Goal: Information Seeking & Learning: Check status

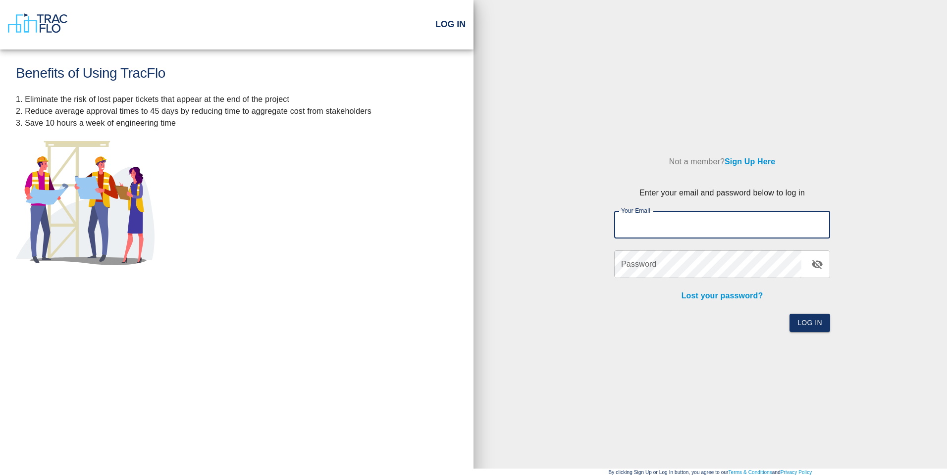
click at [665, 223] on input "Your Email" at bounding box center [722, 225] width 216 height 28
type input "[EMAIL_ADDRESS][DOMAIN_NAME]"
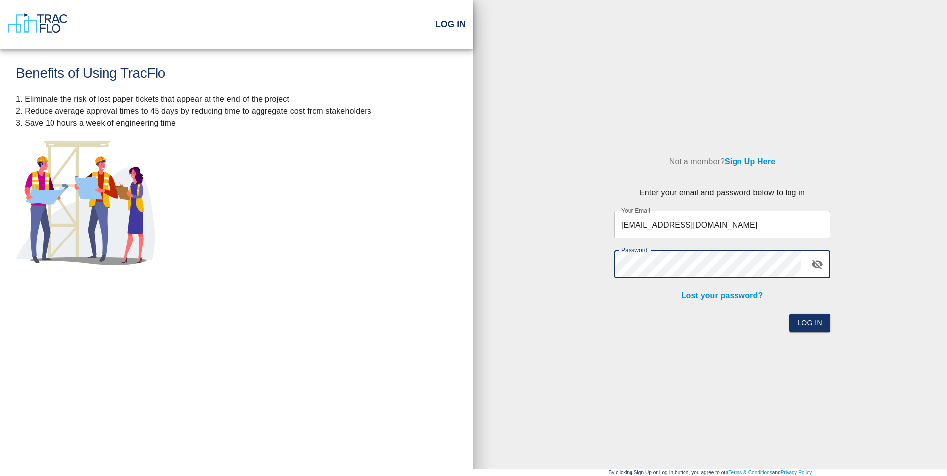
click at [789, 314] on button "Log In" at bounding box center [809, 323] width 41 height 18
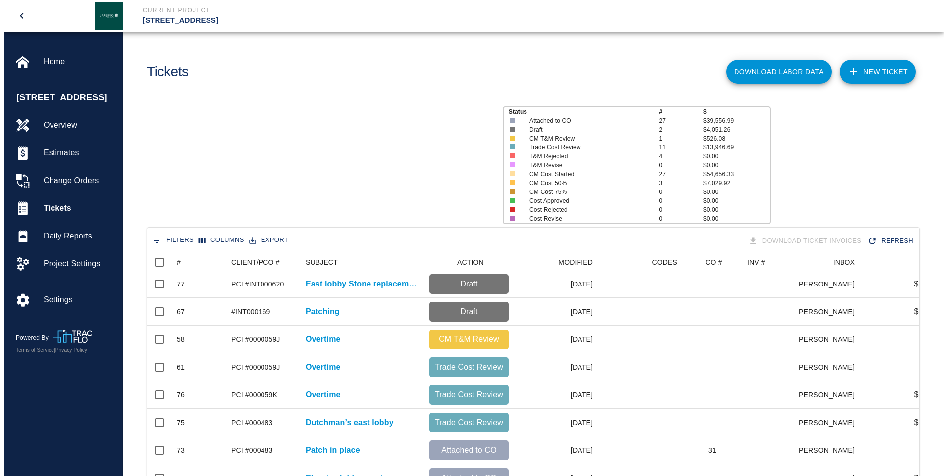
scroll to position [8, 8]
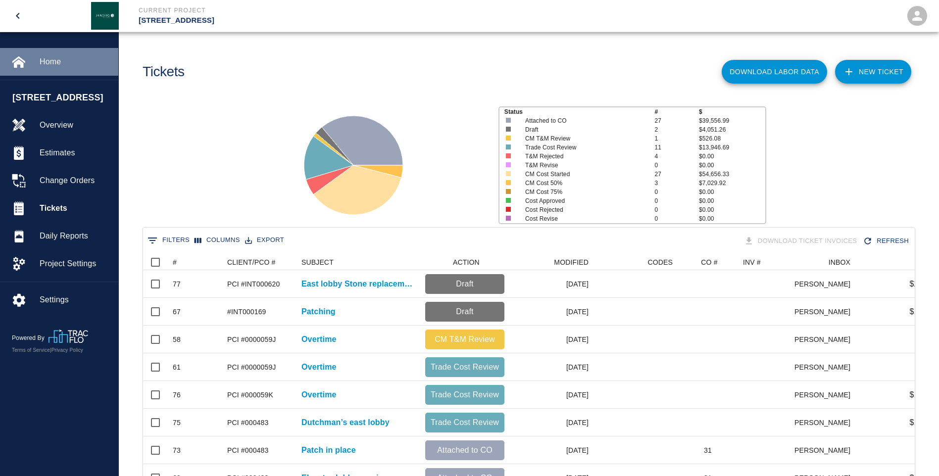
click at [53, 58] on span "Home" at bounding box center [75, 62] width 71 height 12
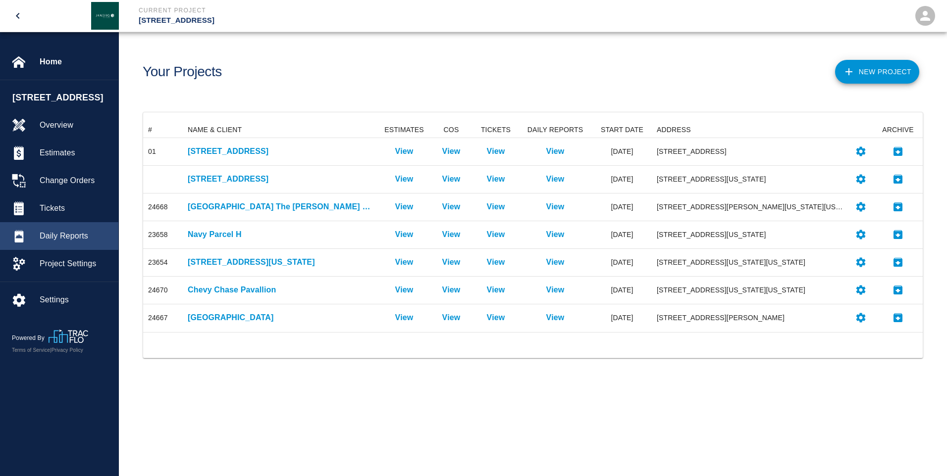
scroll to position [203, 772]
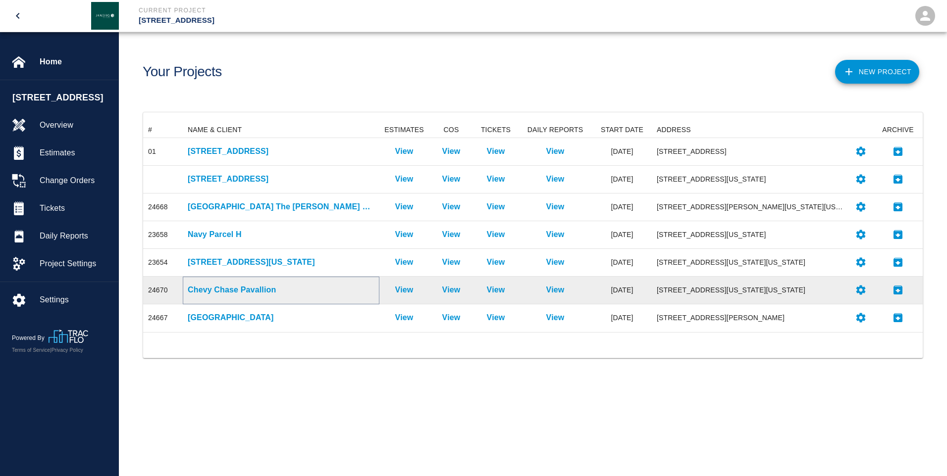
click at [225, 291] on p "Chevy Chase Pavallion" at bounding box center [281, 290] width 187 height 12
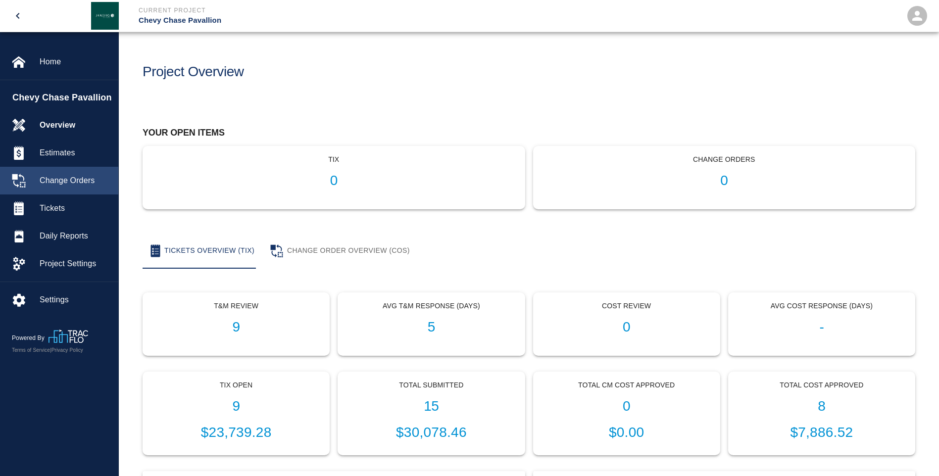
click at [77, 183] on span "Change Orders" at bounding box center [75, 181] width 71 height 12
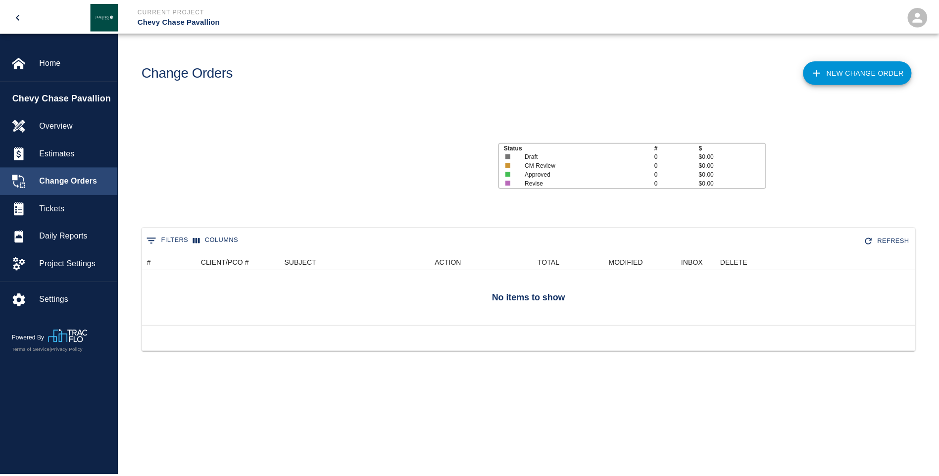
scroll to position [92, 772]
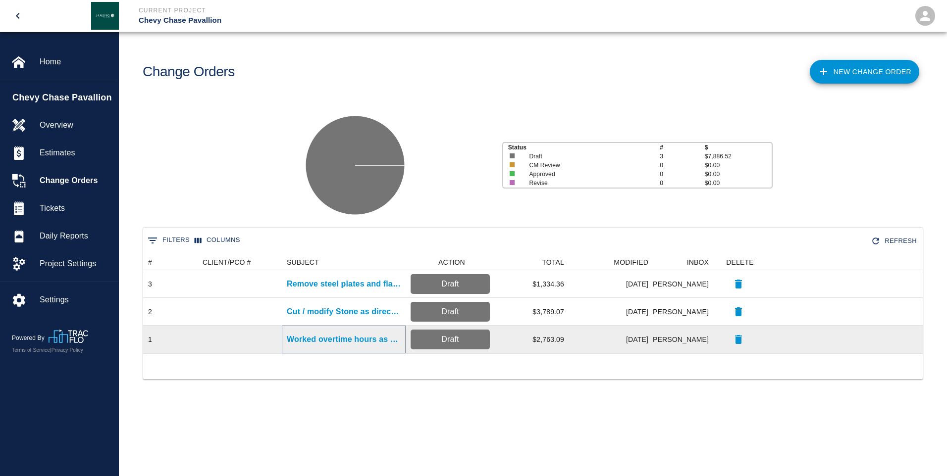
click at [320, 340] on p "Worked overtime hours as requested" at bounding box center [344, 340] width 114 height 12
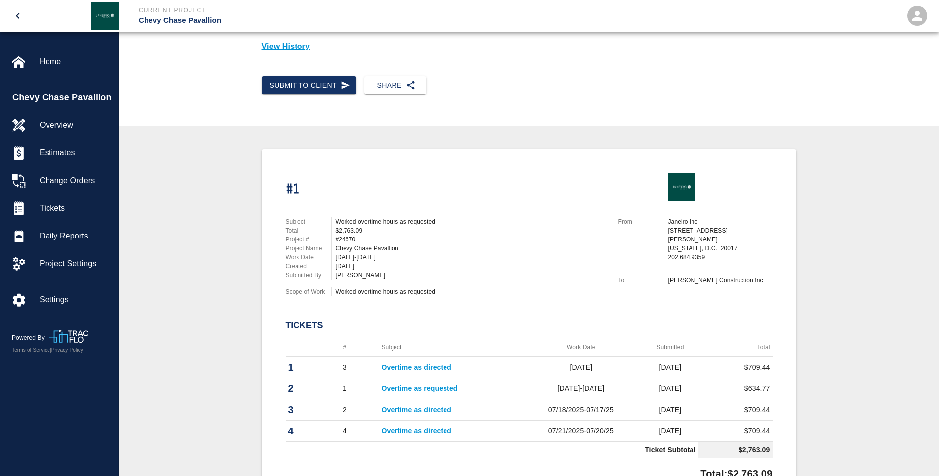
scroll to position [149, 0]
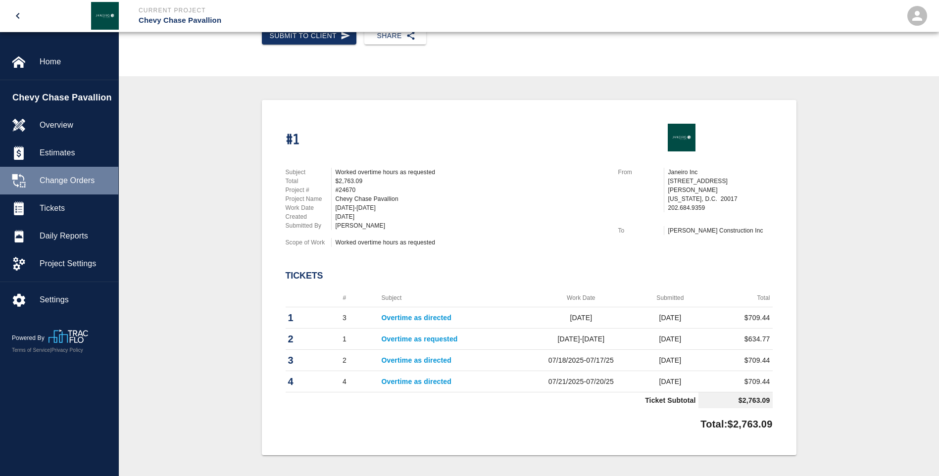
click at [73, 178] on span "Change Orders" at bounding box center [75, 181] width 71 height 12
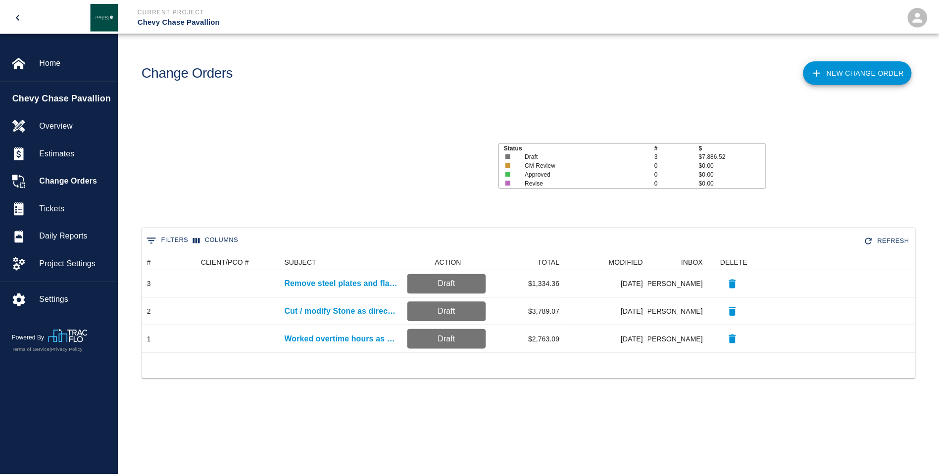
scroll to position [92, 772]
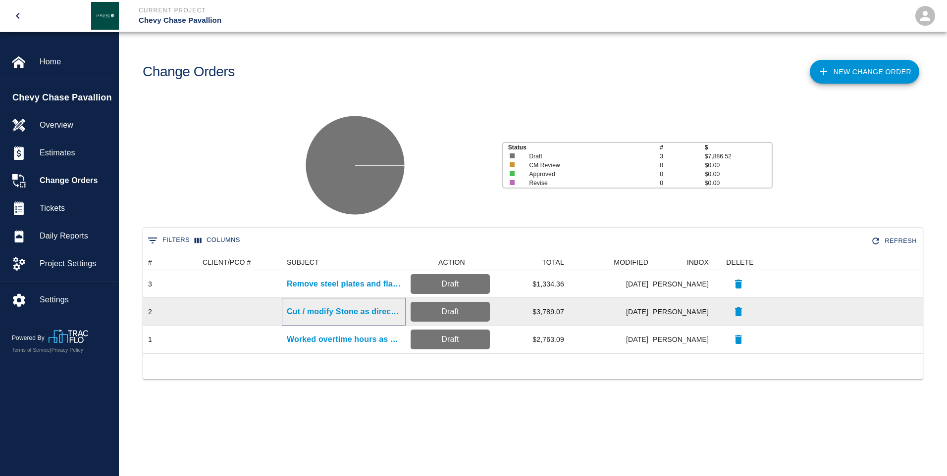
click at [336, 308] on p "Cut / modify Stone as directed" at bounding box center [344, 312] width 114 height 12
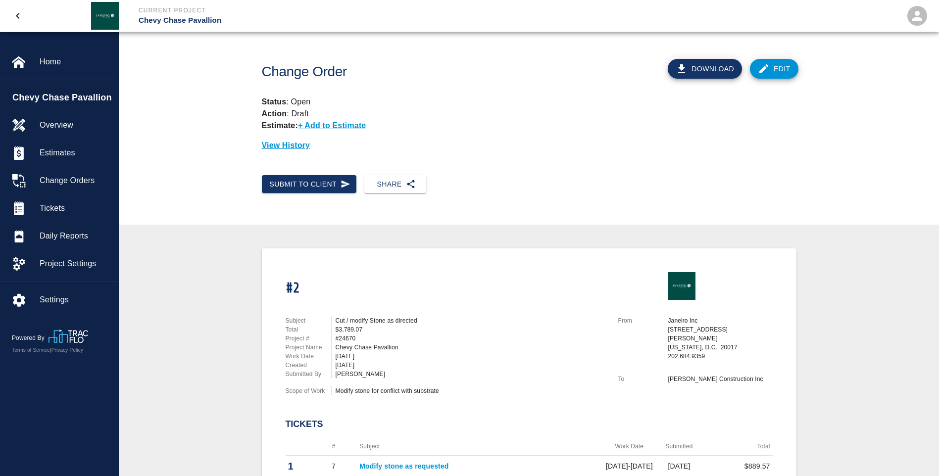
scroll to position [149, 0]
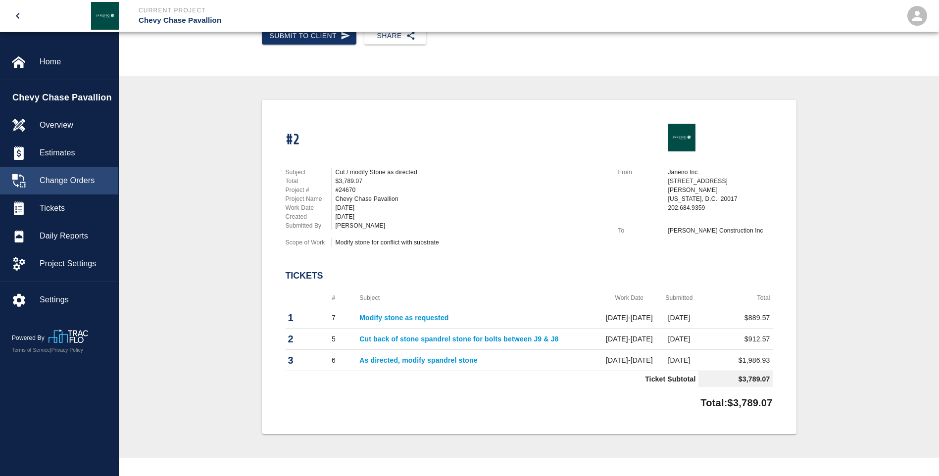
click at [82, 181] on span "Change Orders" at bounding box center [75, 181] width 71 height 12
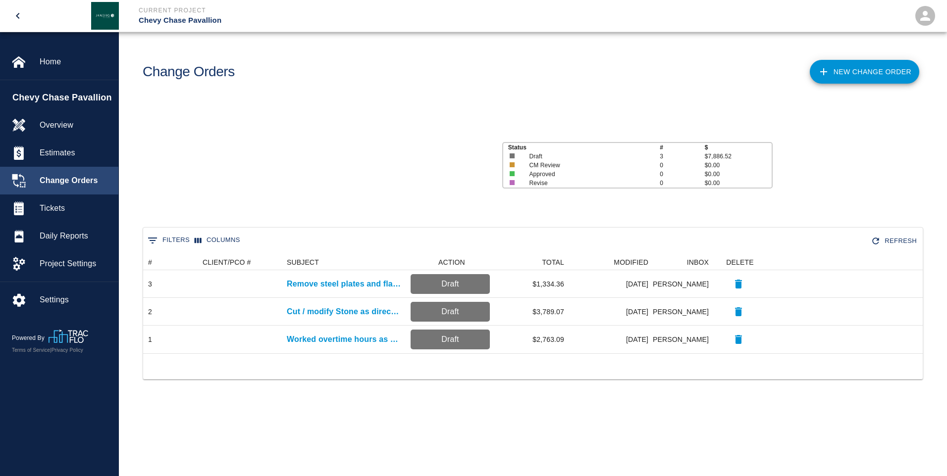
scroll to position [92, 772]
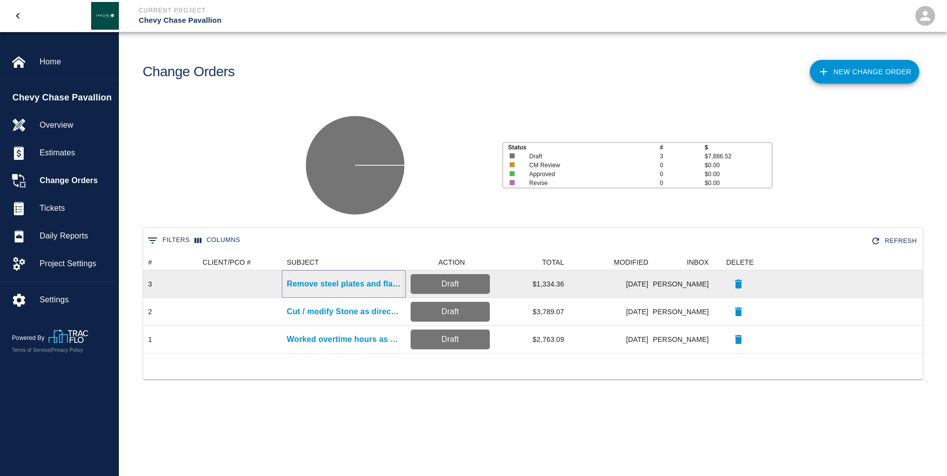
click at [340, 283] on p "Remove steel plates and flag pole" at bounding box center [344, 284] width 114 height 12
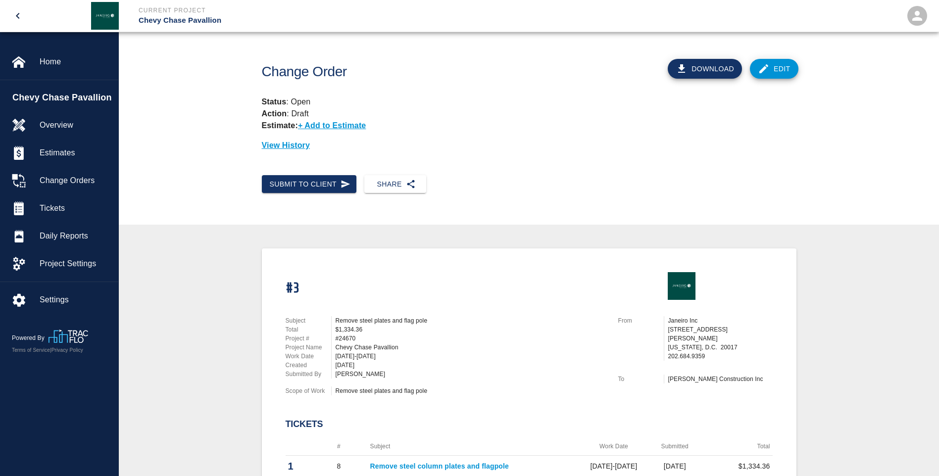
click at [21, 13] on icon "open drawer" at bounding box center [18, 16] width 12 height 12
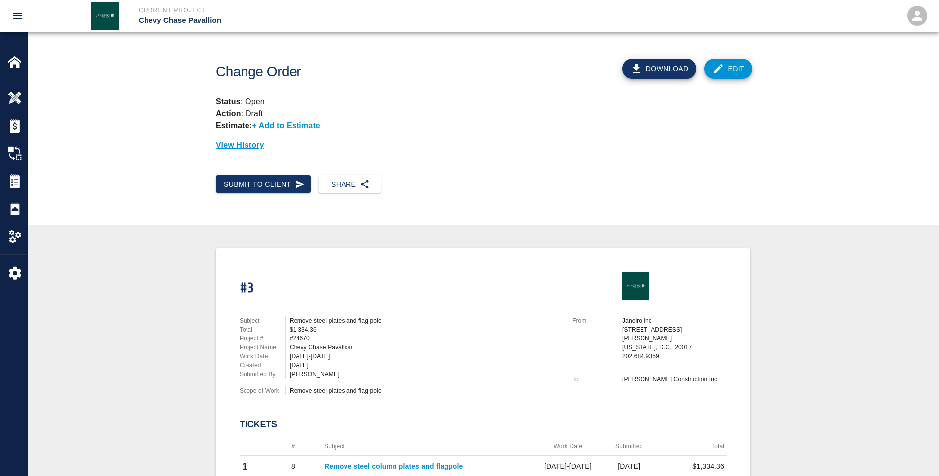
click at [28, 34] on div "Change Order Download Edit Status : Open Action : Draft Estimate: + Add to Esti…" at bounding box center [483, 103] width 911 height 143
click at [25, 56] on div at bounding box center [22, 62] width 28 height 14
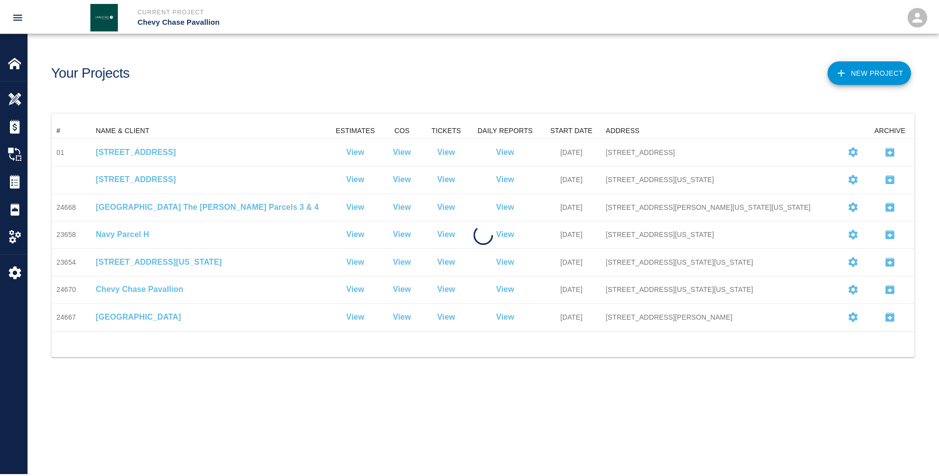
scroll to position [203, 862]
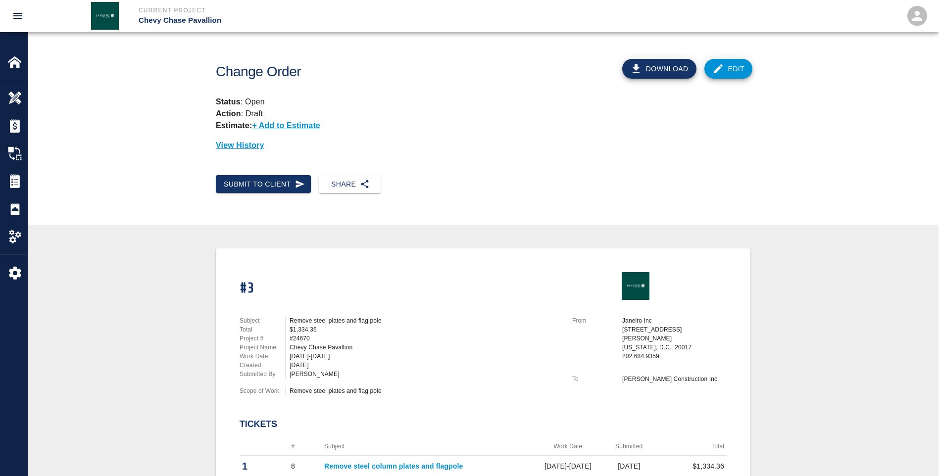
click at [18, 15] on icon "open drawer" at bounding box center [17, 16] width 9 height 6
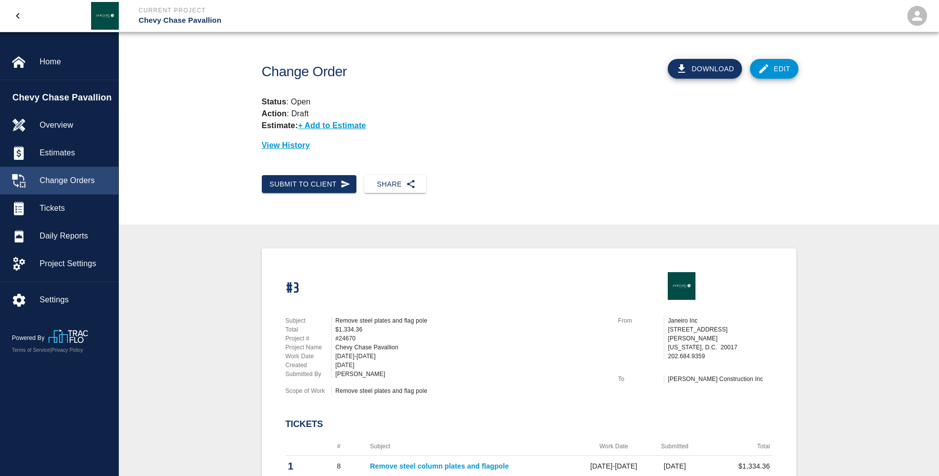
click at [71, 177] on span "Change Orders" at bounding box center [75, 181] width 71 height 12
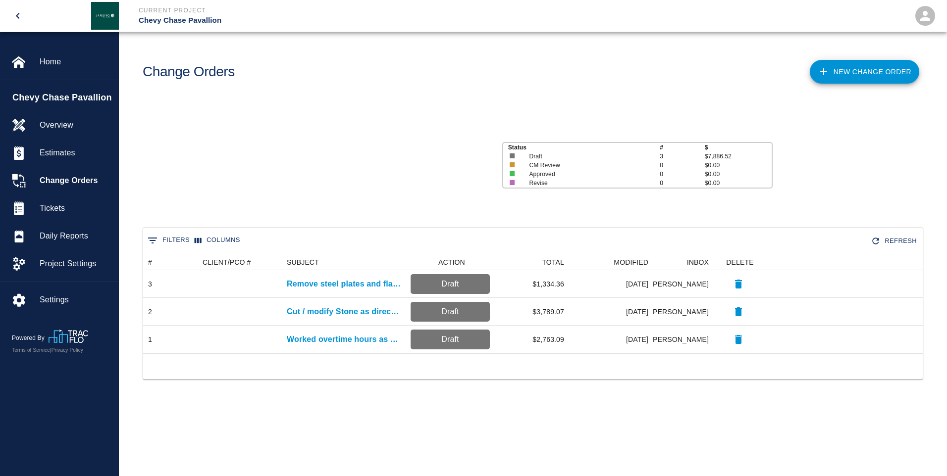
scroll to position [92, 772]
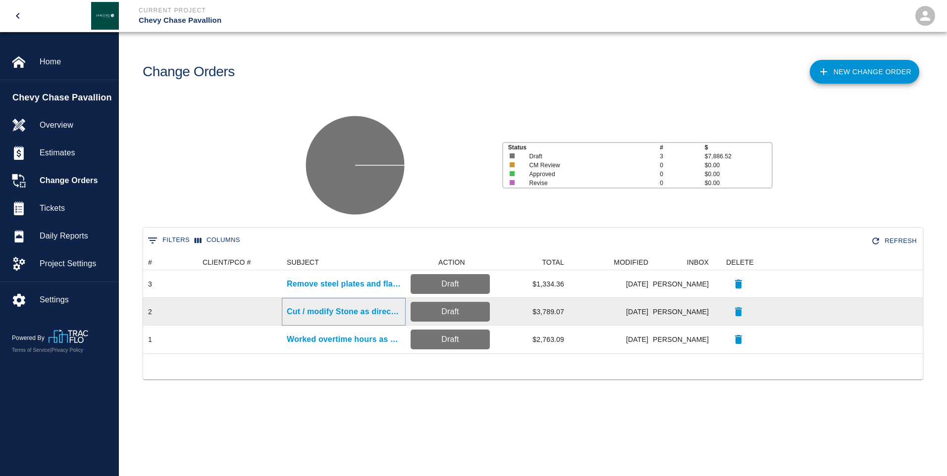
click at [344, 311] on p "Cut / modify Stone as directed" at bounding box center [344, 312] width 114 height 12
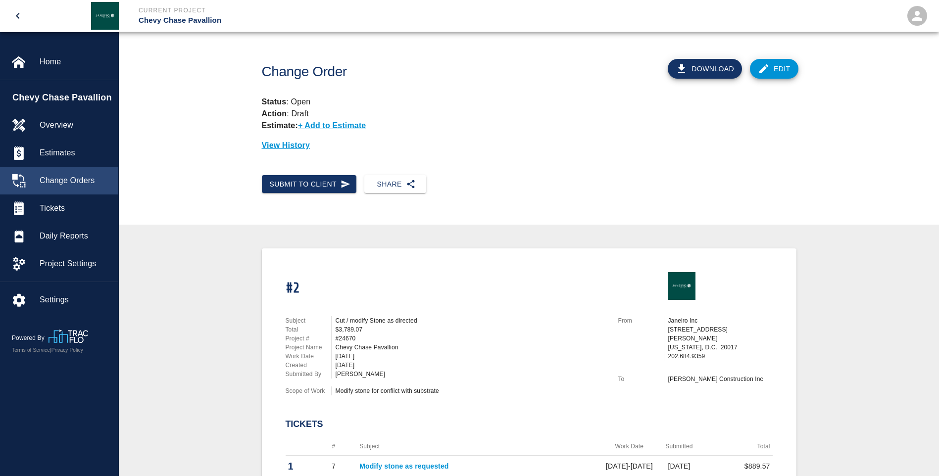
click at [75, 181] on span "Change Orders" at bounding box center [75, 181] width 71 height 12
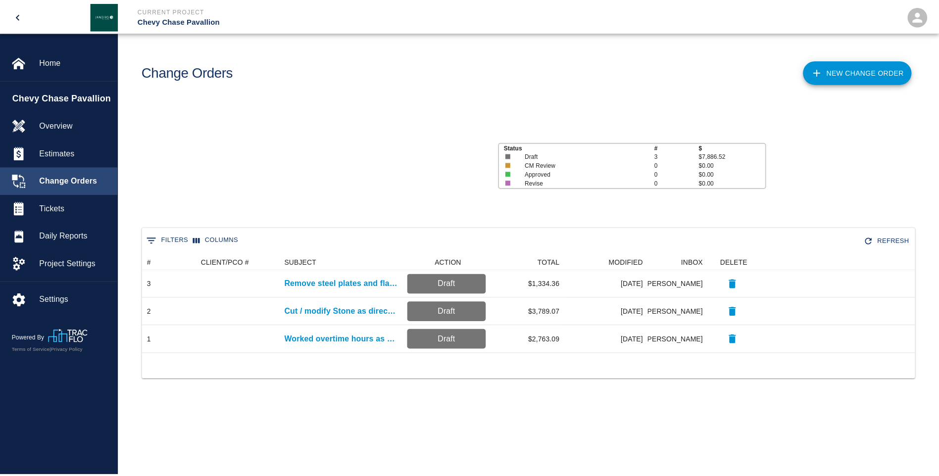
scroll to position [92, 772]
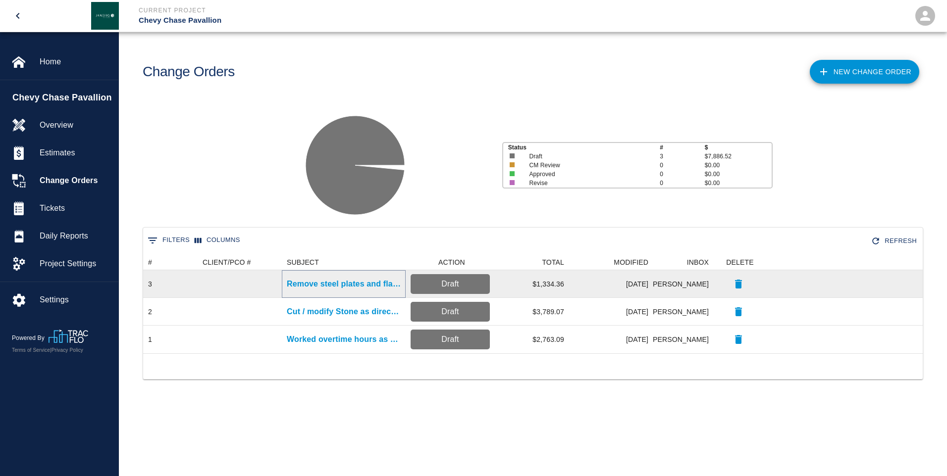
click at [323, 287] on p "Remove steel plates and flag pole" at bounding box center [344, 284] width 114 height 12
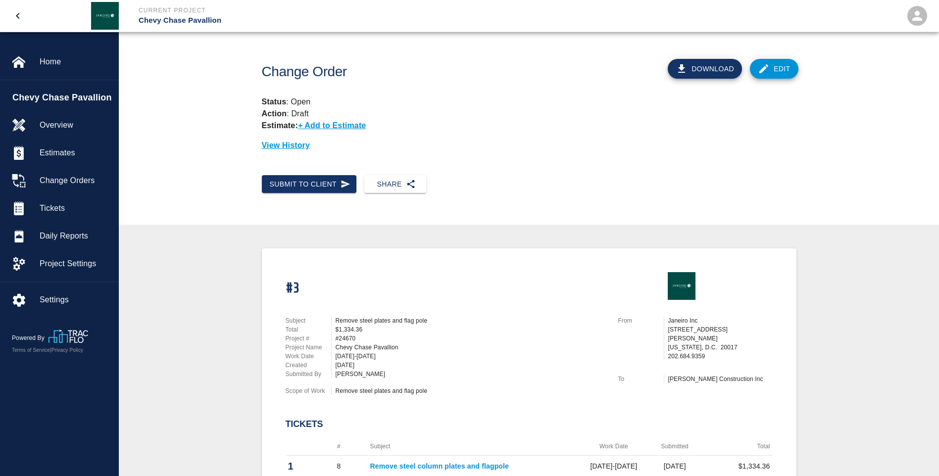
scroll to position [50, 0]
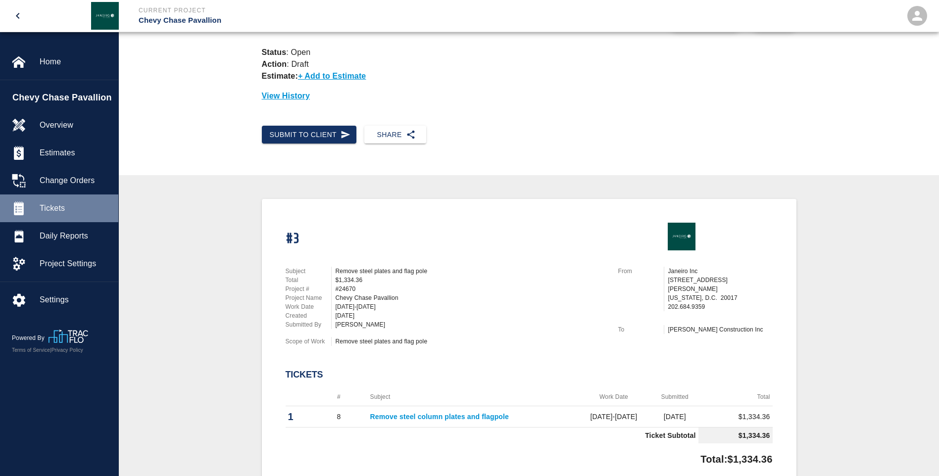
click at [64, 211] on span "Tickets" at bounding box center [75, 209] width 71 height 12
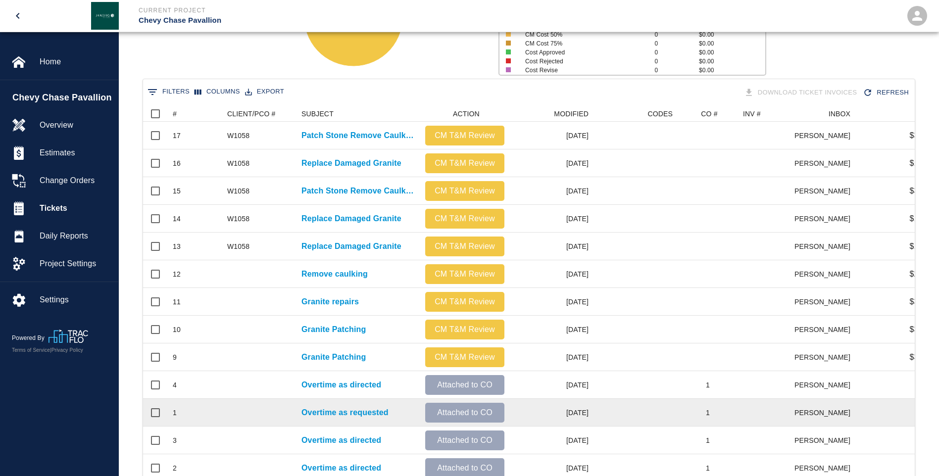
scroll to position [198, 0]
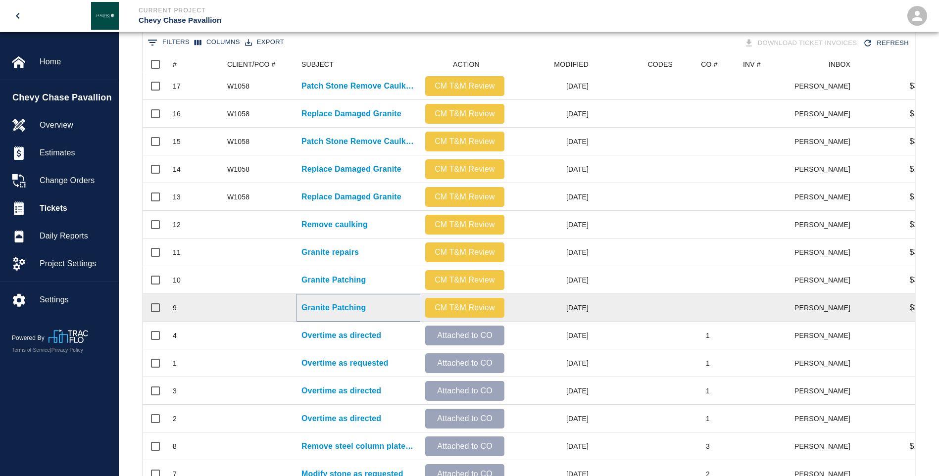
click at [315, 303] on p "Granite Patching" at bounding box center [334, 308] width 64 height 12
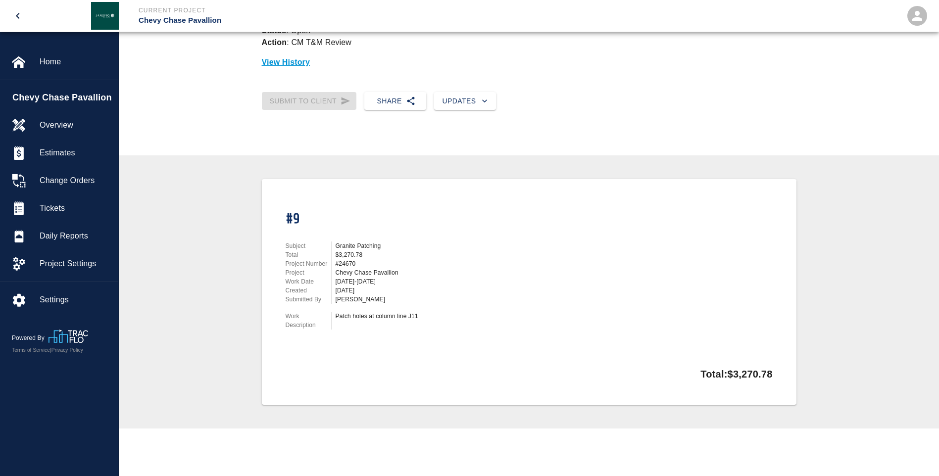
click at [315, 303] on div "Subject Granite Patching Total $3,270.78 Project Number #24670 Project Chevy Ch…" at bounding box center [440, 284] width 333 height 108
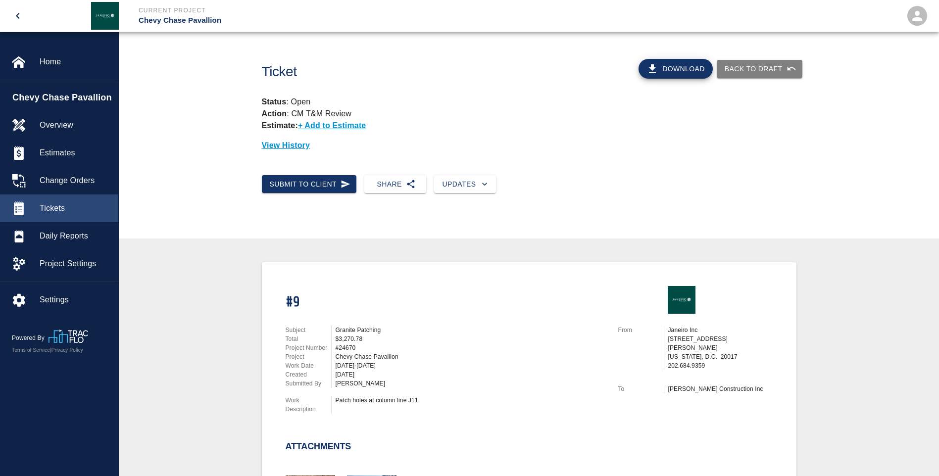
click at [60, 206] on span "Tickets" at bounding box center [75, 209] width 71 height 12
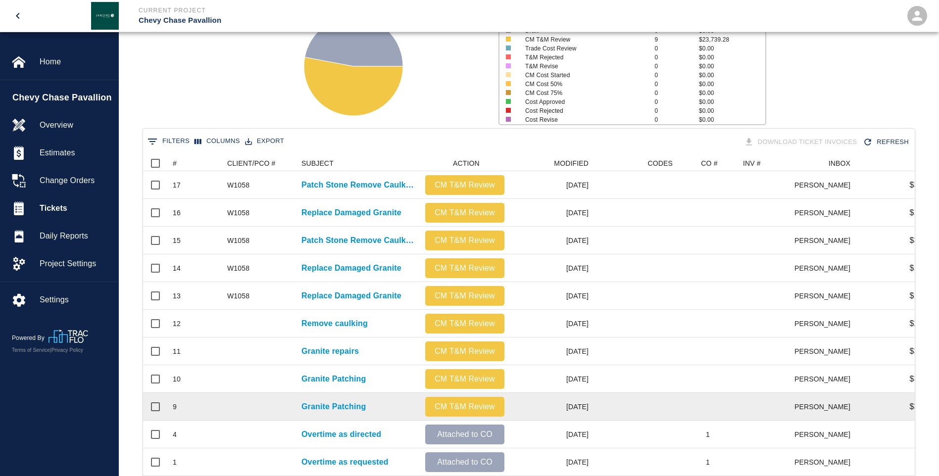
scroll to position [149, 0]
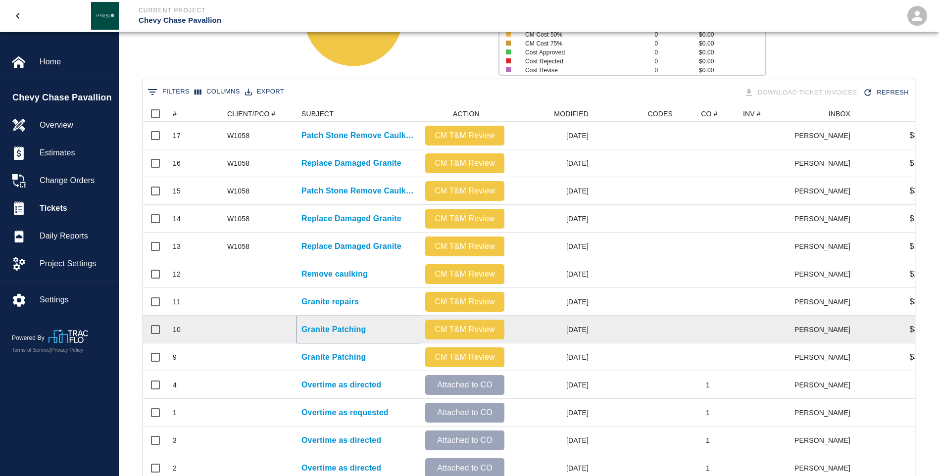
click at [322, 334] on p "Granite Patching" at bounding box center [334, 330] width 64 height 12
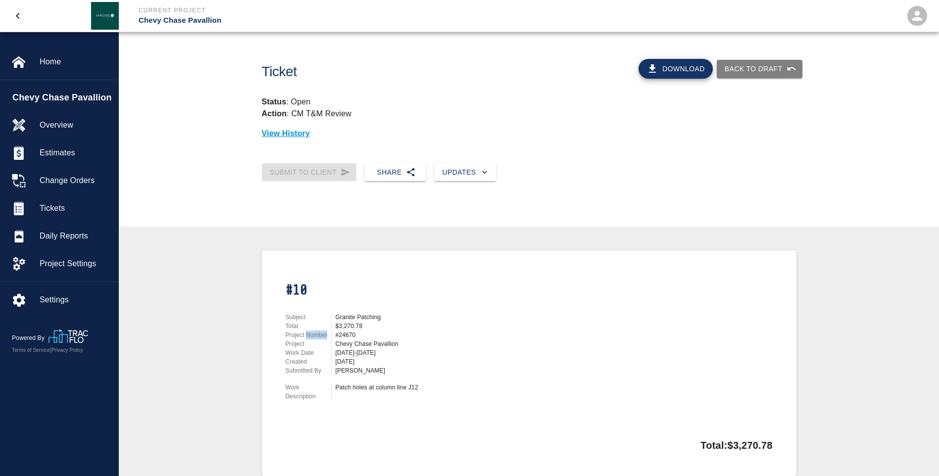
click at [322, 334] on p "Project Number" at bounding box center [309, 335] width 46 height 9
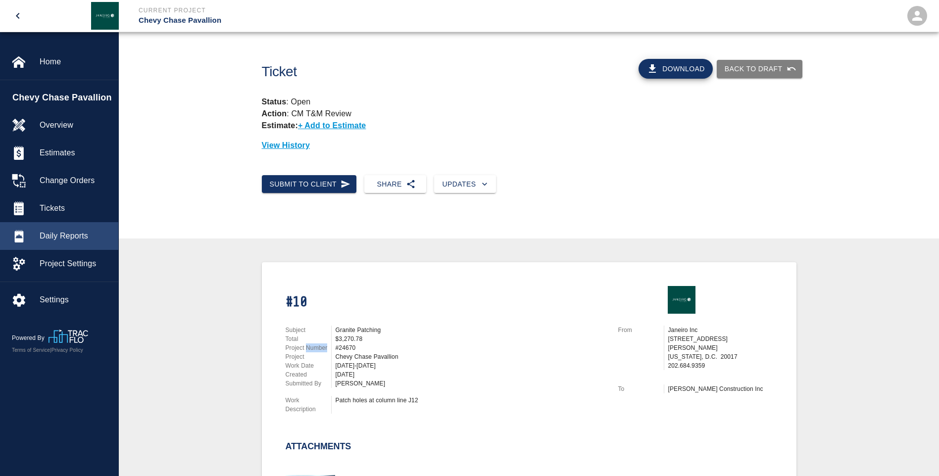
click at [61, 210] on span "Tickets" at bounding box center [75, 209] width 71 height 12
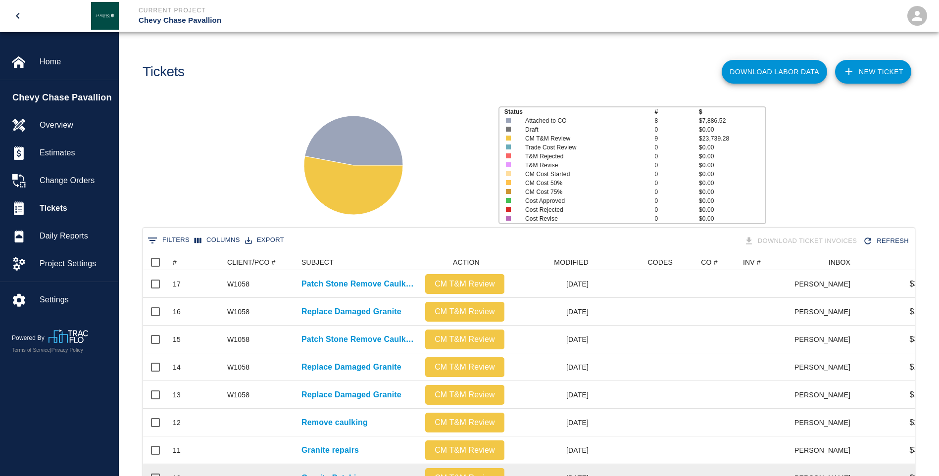
scroll to position [50, 0]
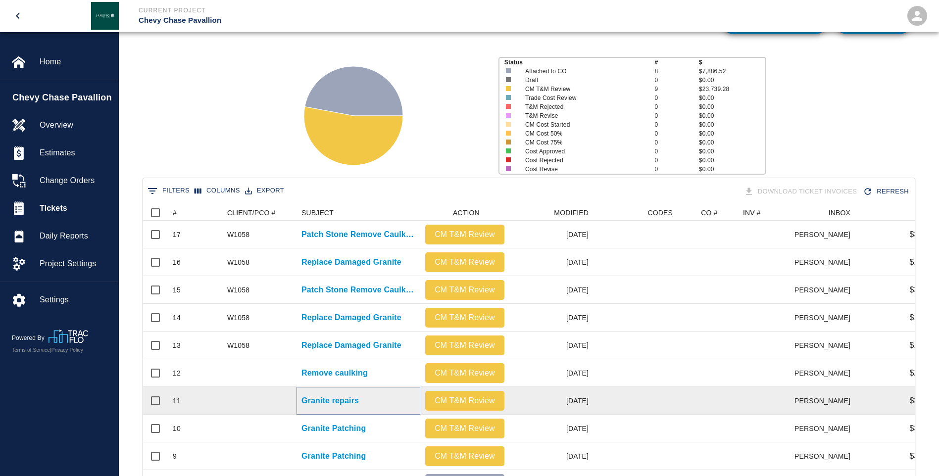
click at [320, 400] on p "Granite repairs" at bounding box center [330, 401] width 57 height 12
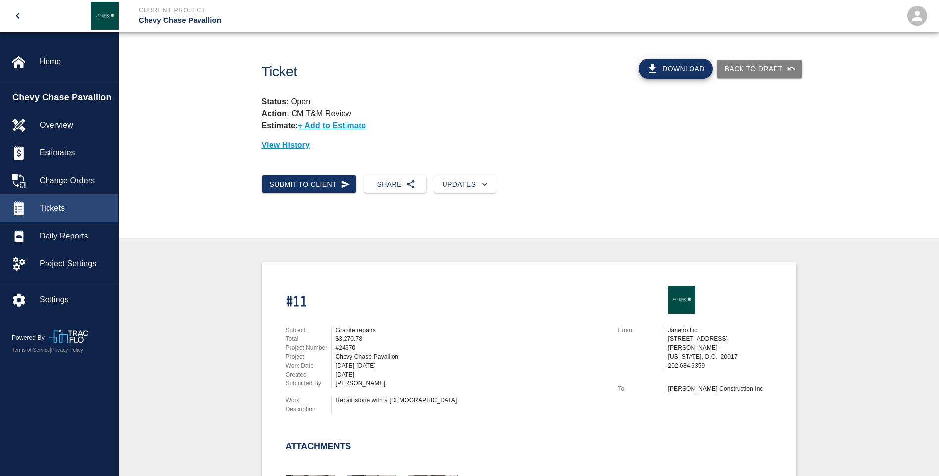
click at [72, 206] on span "Tickets" at bounding box center [75, 209] width 71 height 12
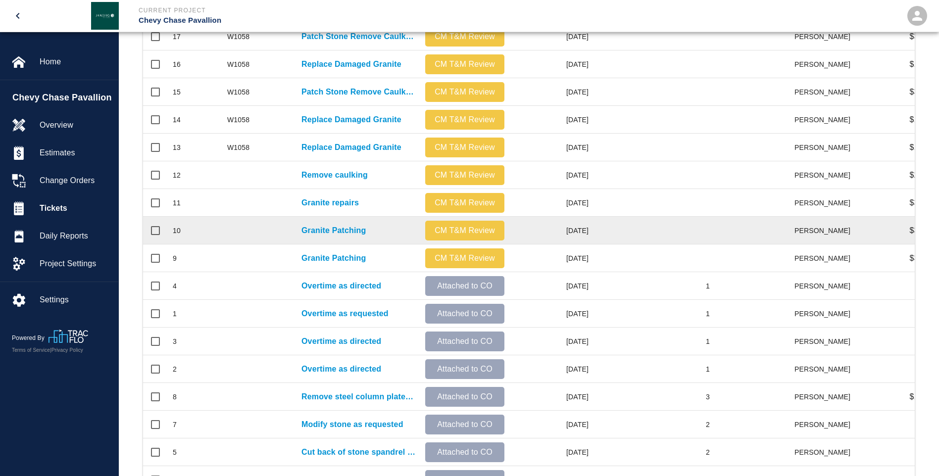
scroll to position [198, 0]
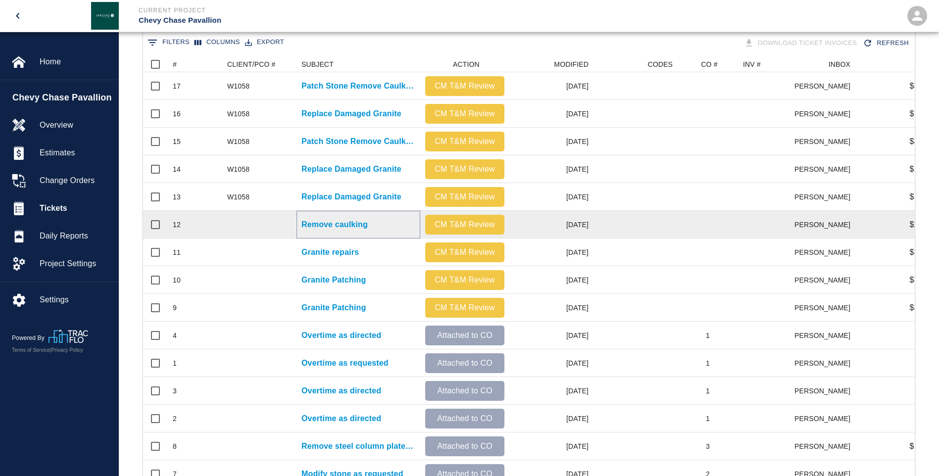
click at [323, 226] on p "Remove caulking" at bounding box center [335, 225] width 66 height 12
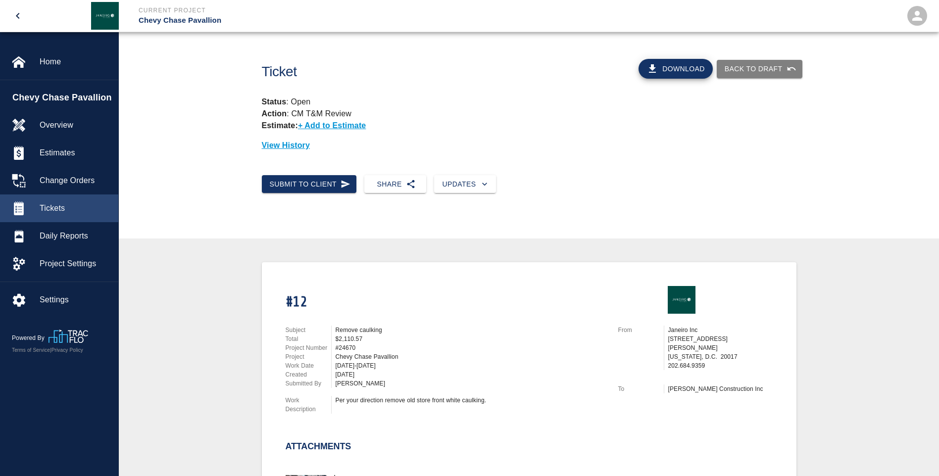
click at [48, 205] on span "Tickets" at bounding box center [75, 209] width 71 height 12
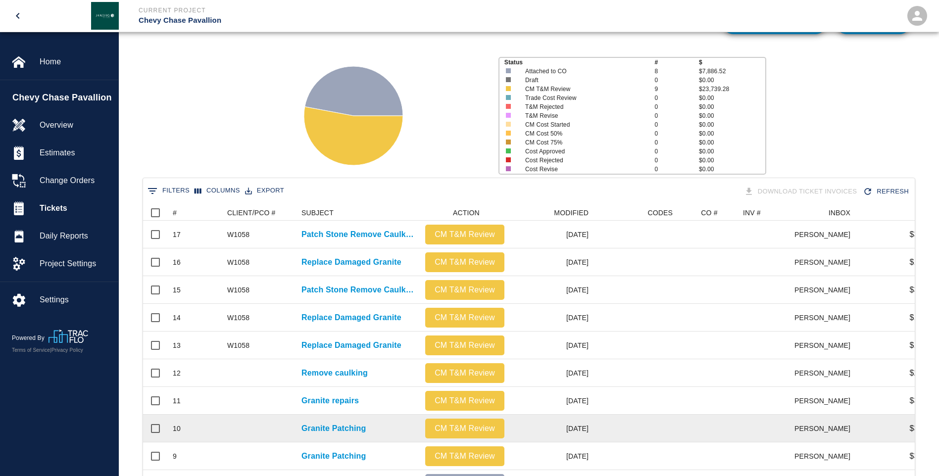
scroll to position [99, 0]
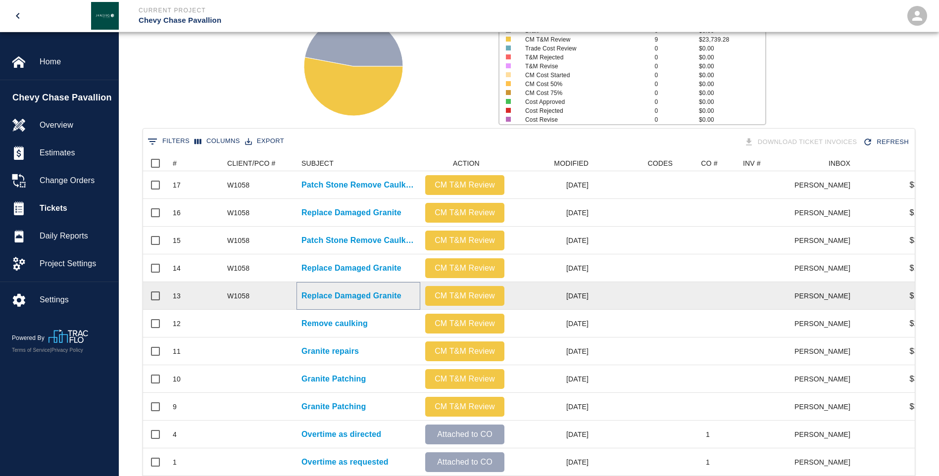
click at [307, 299] on p "Replace Damaged Granite" at bounding box center [352, 296] width 100 height 12
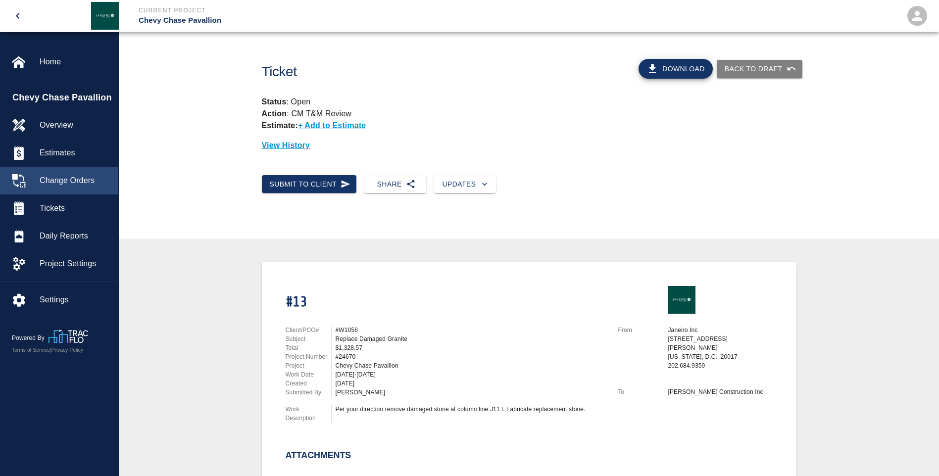
click at [84, 181] on span "Change Orders" at bounding box center [75, 181] width 71 height 12
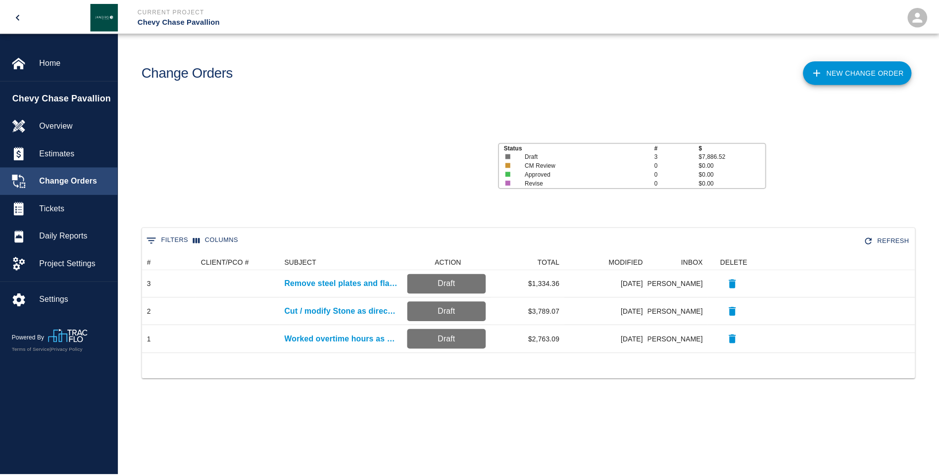
scroll to position [92, 772]
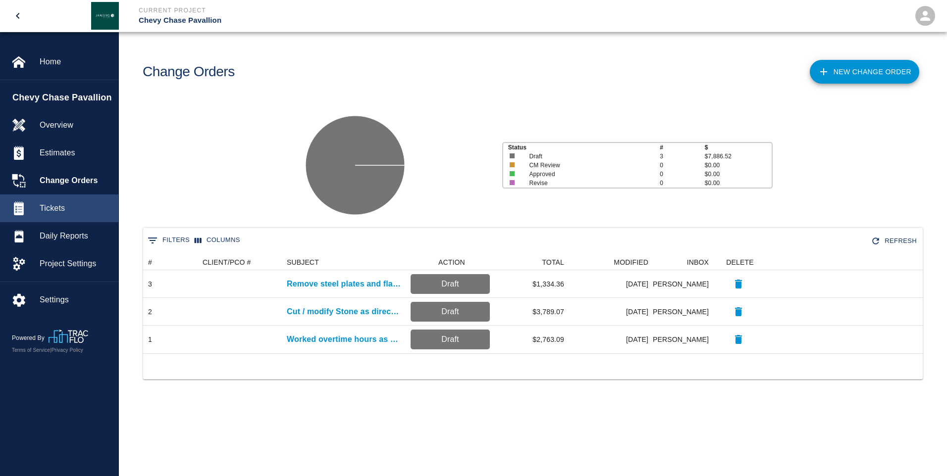
click at [64, 202] on div "Tickets" at bounding box center [59, 209] width 118 height 28
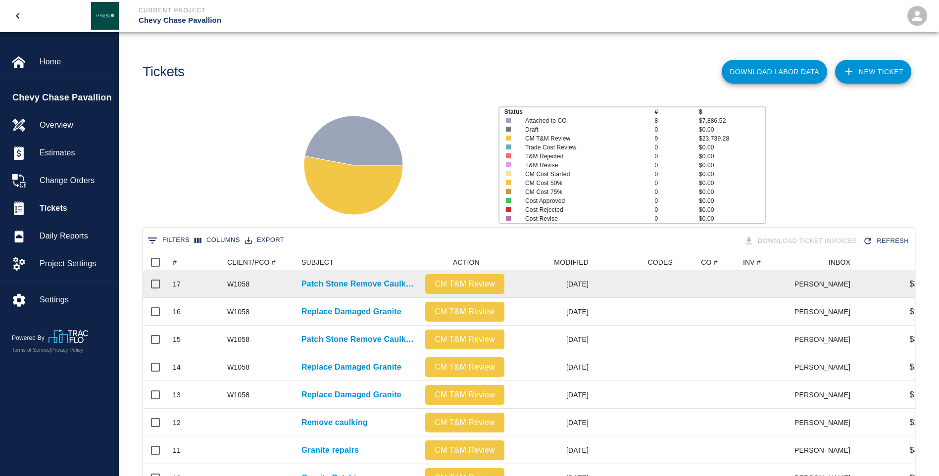
scroll to position [487, 764]
click at [343, 286] on p "Patch Stone Remove Caulking" at bounding box center [359, 284] width 114 height 12
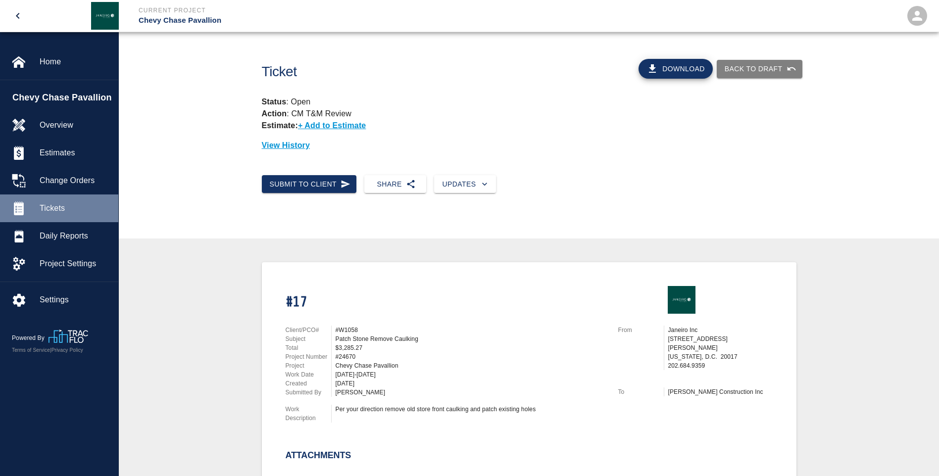
click at [70, 205] on span "Tickets" at bounding box center [75, 209] width 71 height 12
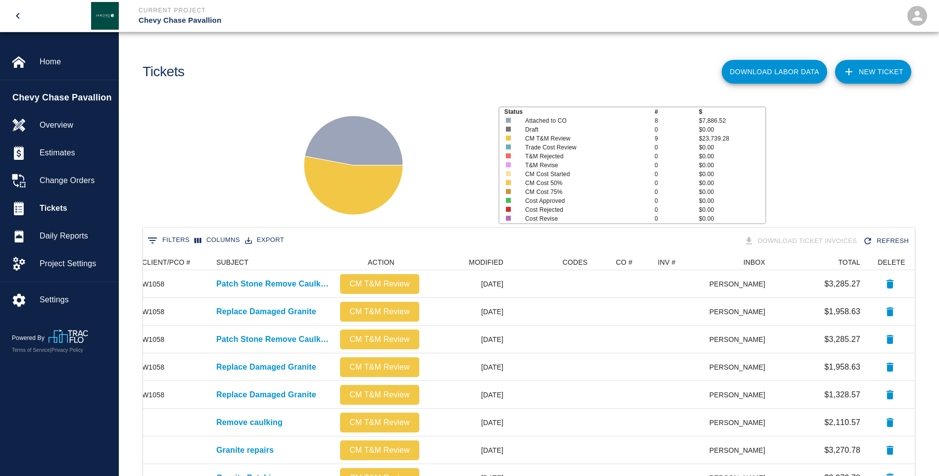
scroll to position [50, 0]
